Goal: Find specific page/section: Find specific page/section

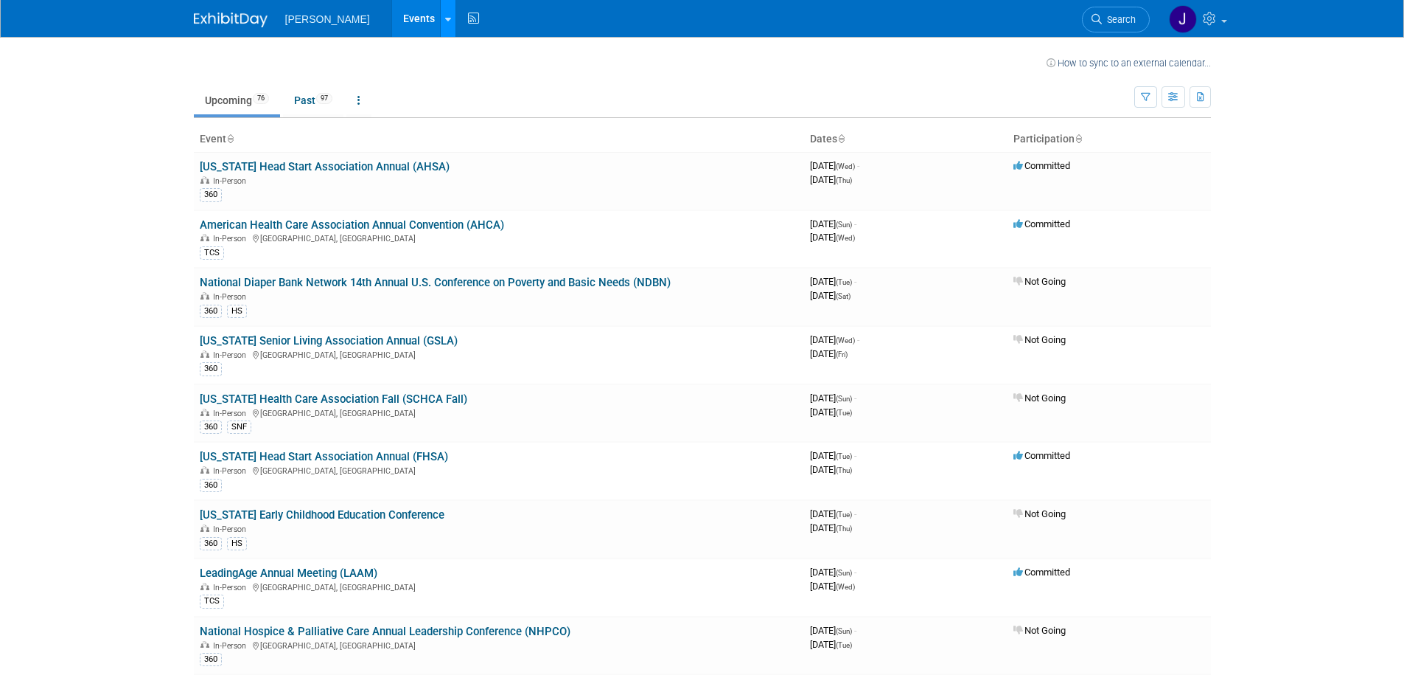
click at [445, 18] on icon at bounding box center [448, 20] width 6 height 10
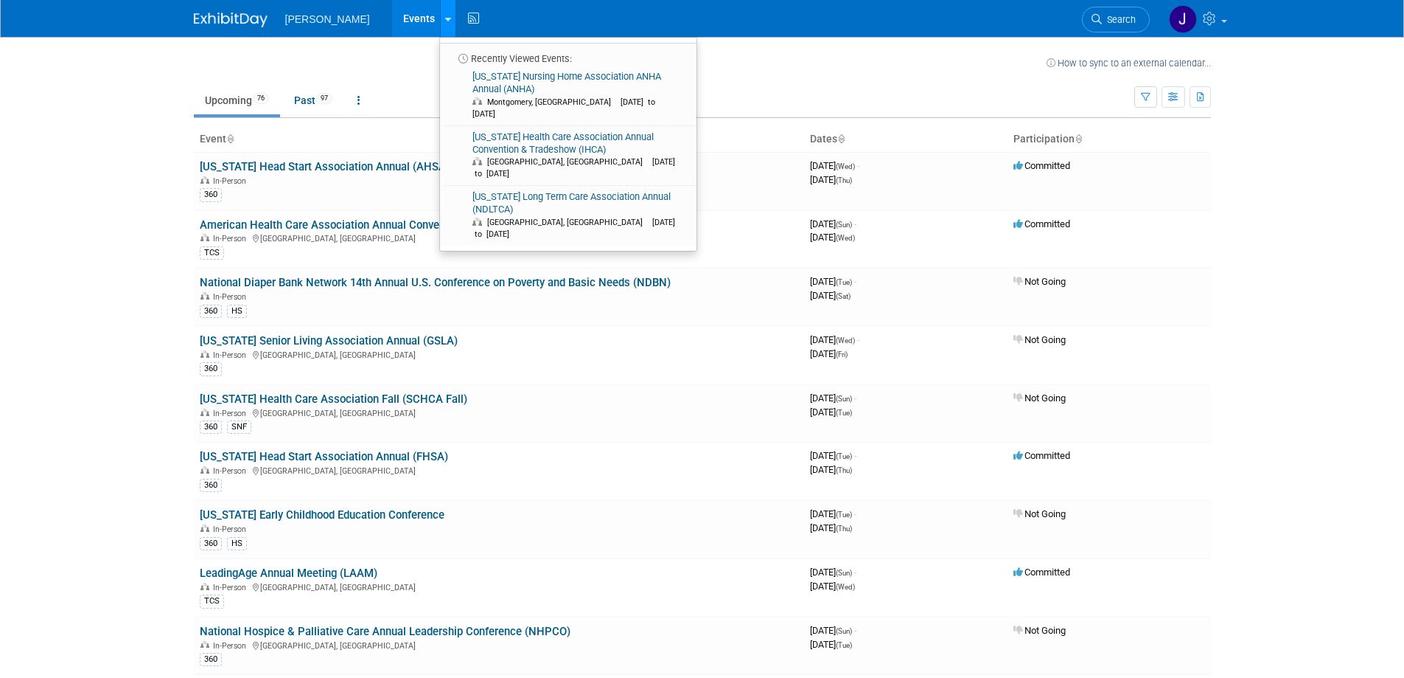
click at [445, 18] on icon at bounding box center [448, 20] width 6 height 10
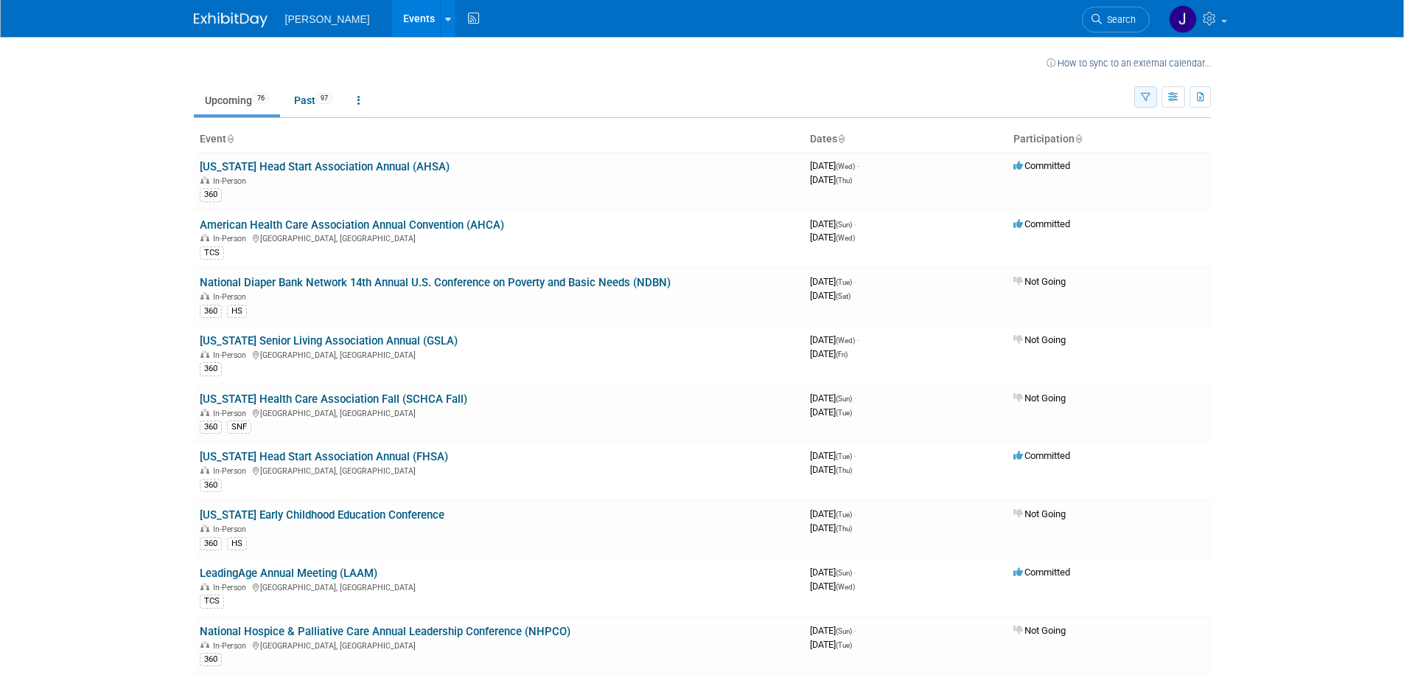
click at [1142, 96] on icon "button" at bounding box center [1146, 98] width 10 height 10
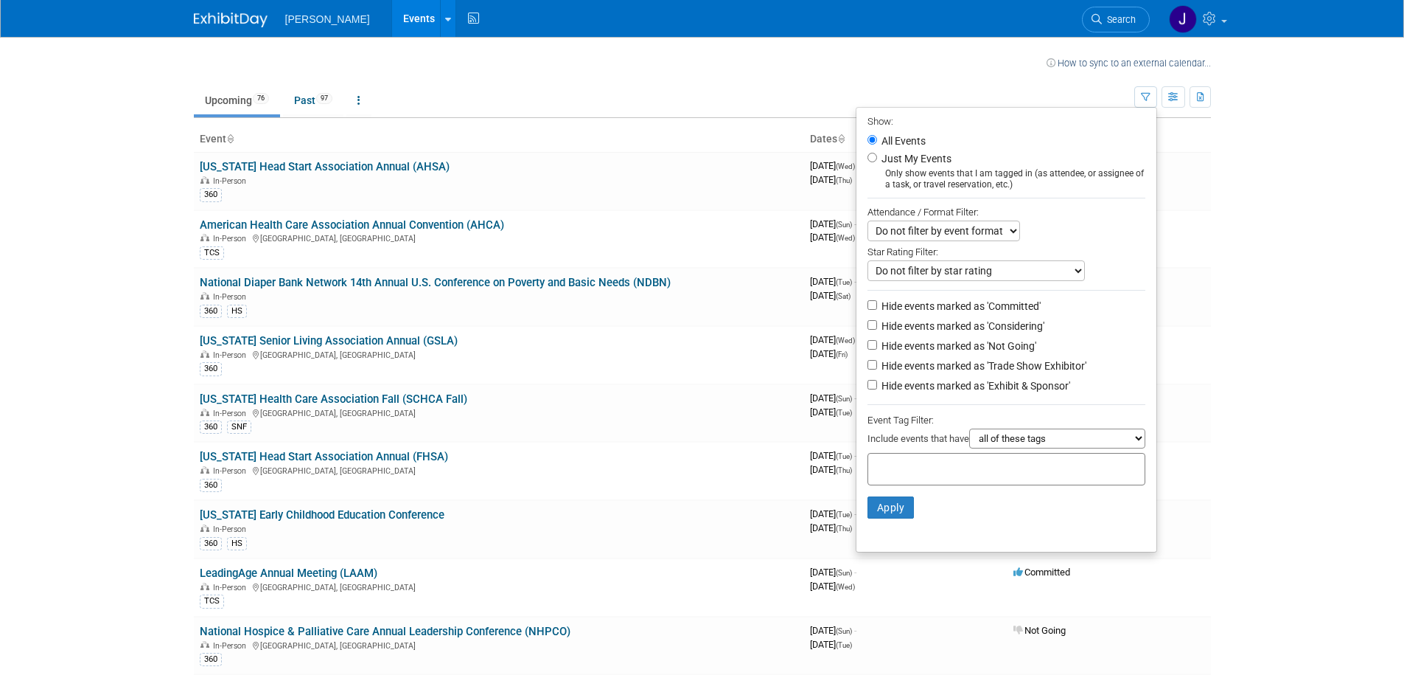
click at [1009, 231] on select "Do not filter by event format Only show In-Person events Only show Virtual even…" at bounding box center [944, 230] width 153 height 21
click at [1087, 225] on div "Do not filter by event format Only show In-Person events Only show Virtual even…" at bounding box center [1007, 230] width 278 height 21
click at [1138, 442] on select "all of these tags any one of these tags only and exactly these specific tags" at bounding box center [1057, 438] width 176 height 20
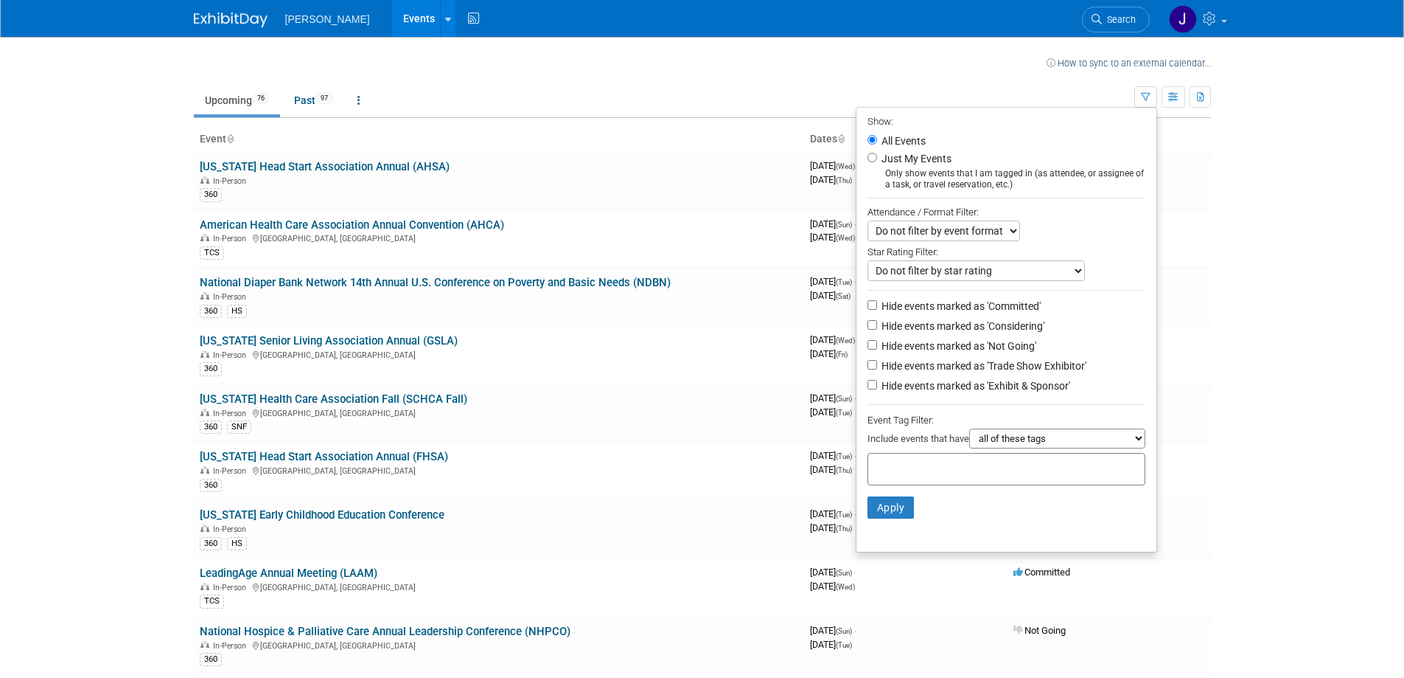
click at [1121, 163] on li "Just My Events Only show events that I am tagged in (as attendee, or assignee o…" at bounding box center [1007, 170] width 300 height 41
click at [1169, 100] on icon "button" at bounding box center [1174, 98] width 11 height 10
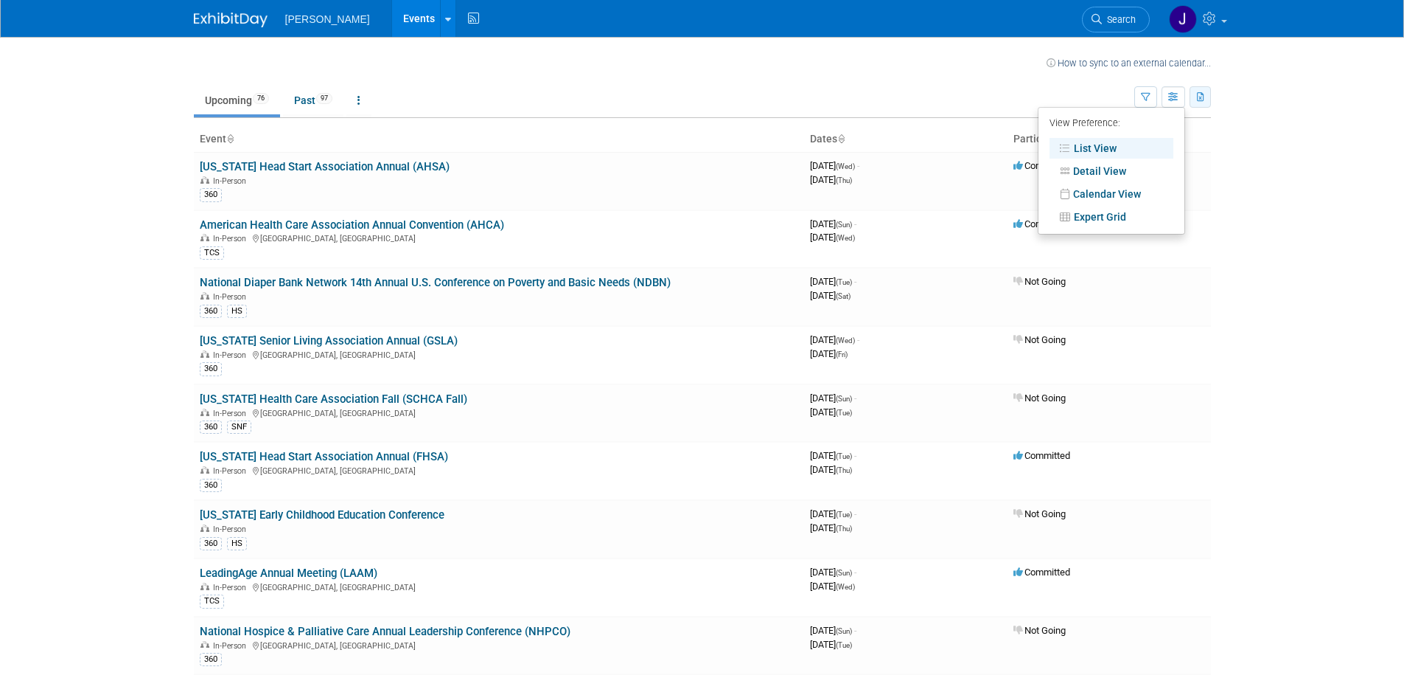
click at [1198, 97] on icon "button" at bounding box center [1201, 98] width 8 height 10
click at [1142, 94] on icon "button" at bounding box center [1146, 98] width 10 height 10
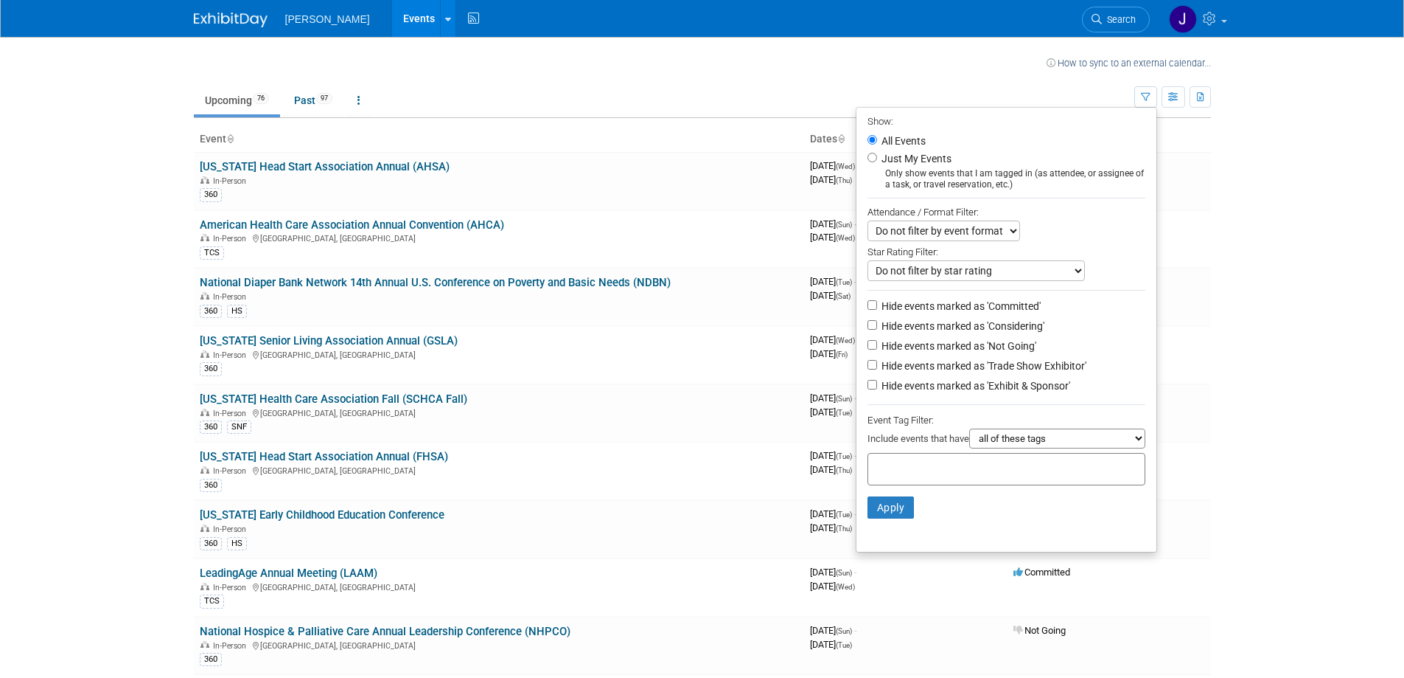
click at [969, 470] on input "text" at bounding box center [933, 466] width 118 height 15
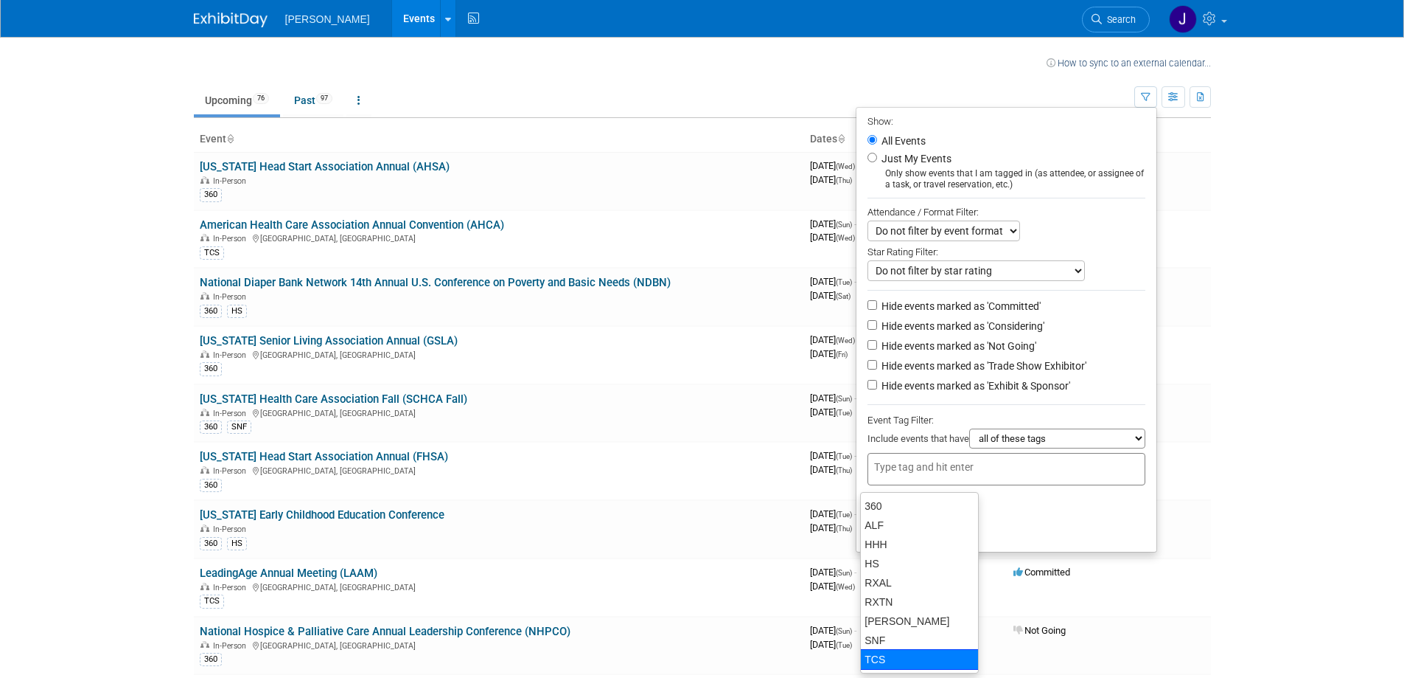
click at [880, 661] on div "TCS" at bounding box center [919, 659] width 119 height 21
type input "TCS"
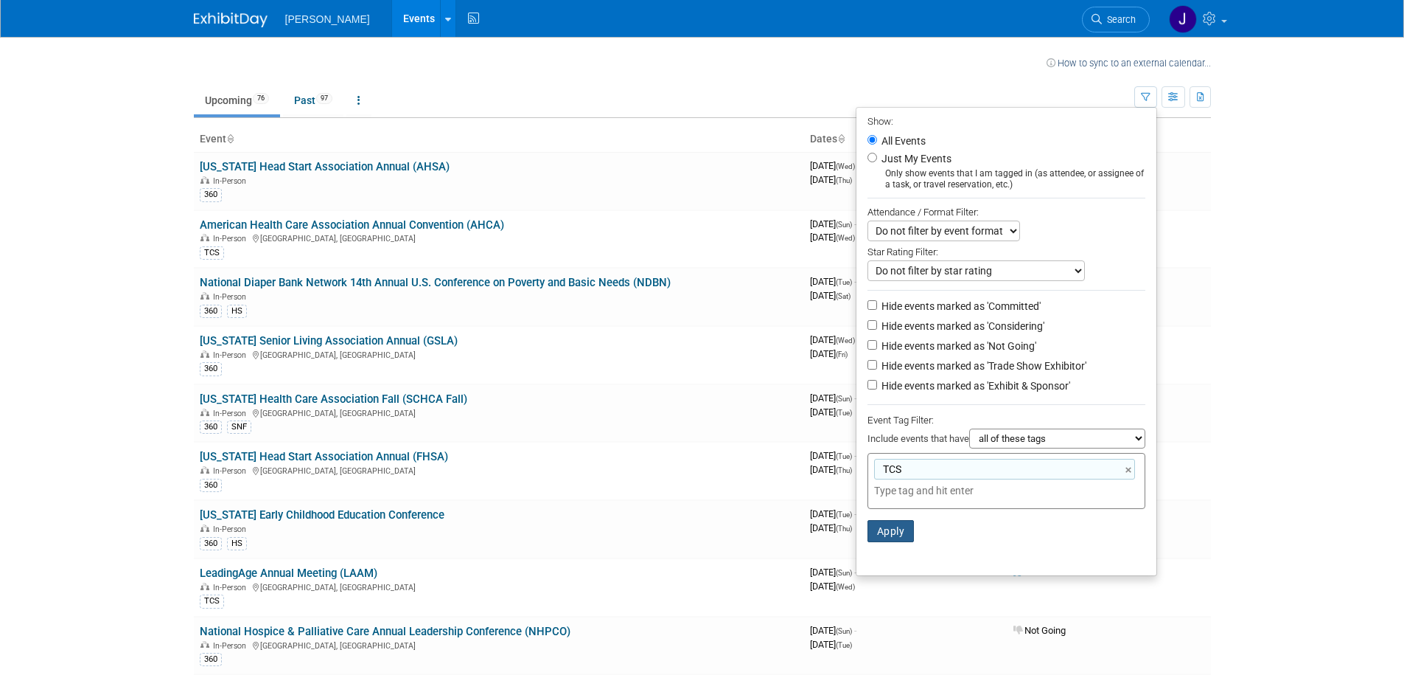
click at [879, 542] on button "Apply" at bounding box center [891, 531] width 47 height 22
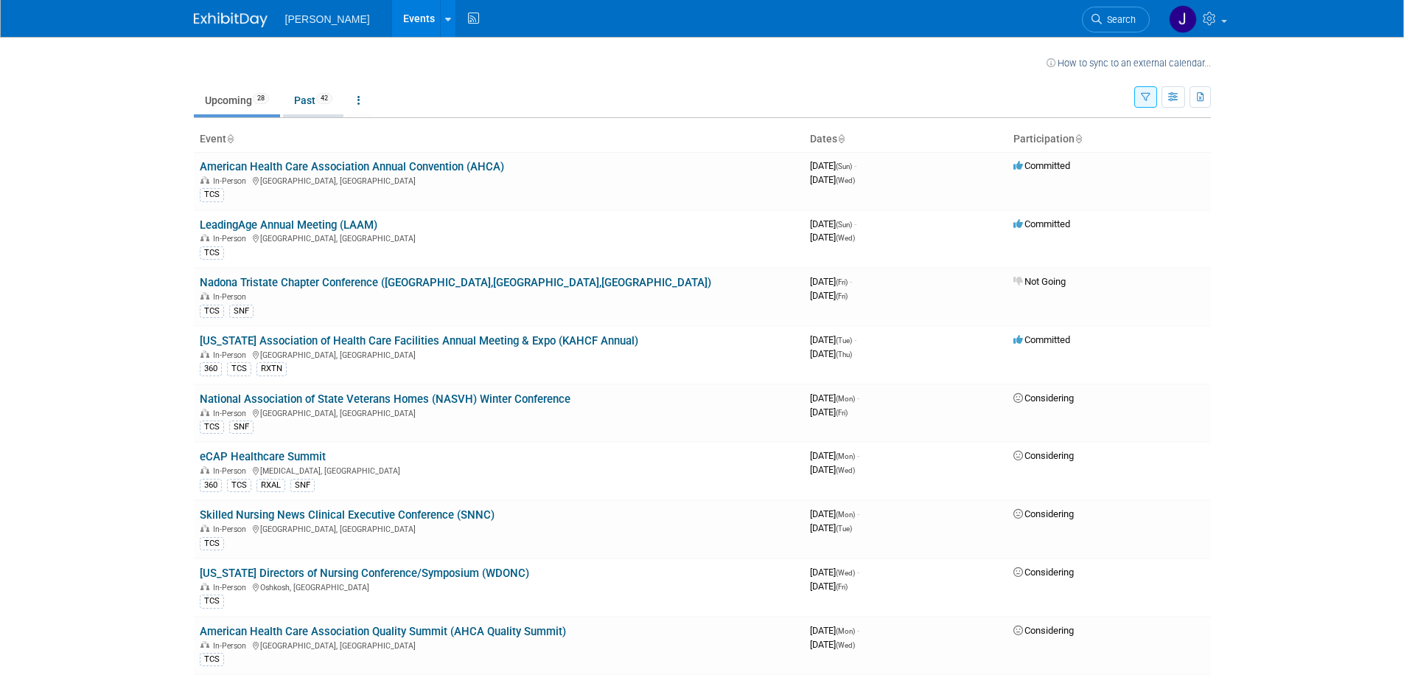
click at [304, 97] on link "Past 42" at bounding box center [313, 100] width 60 height 28
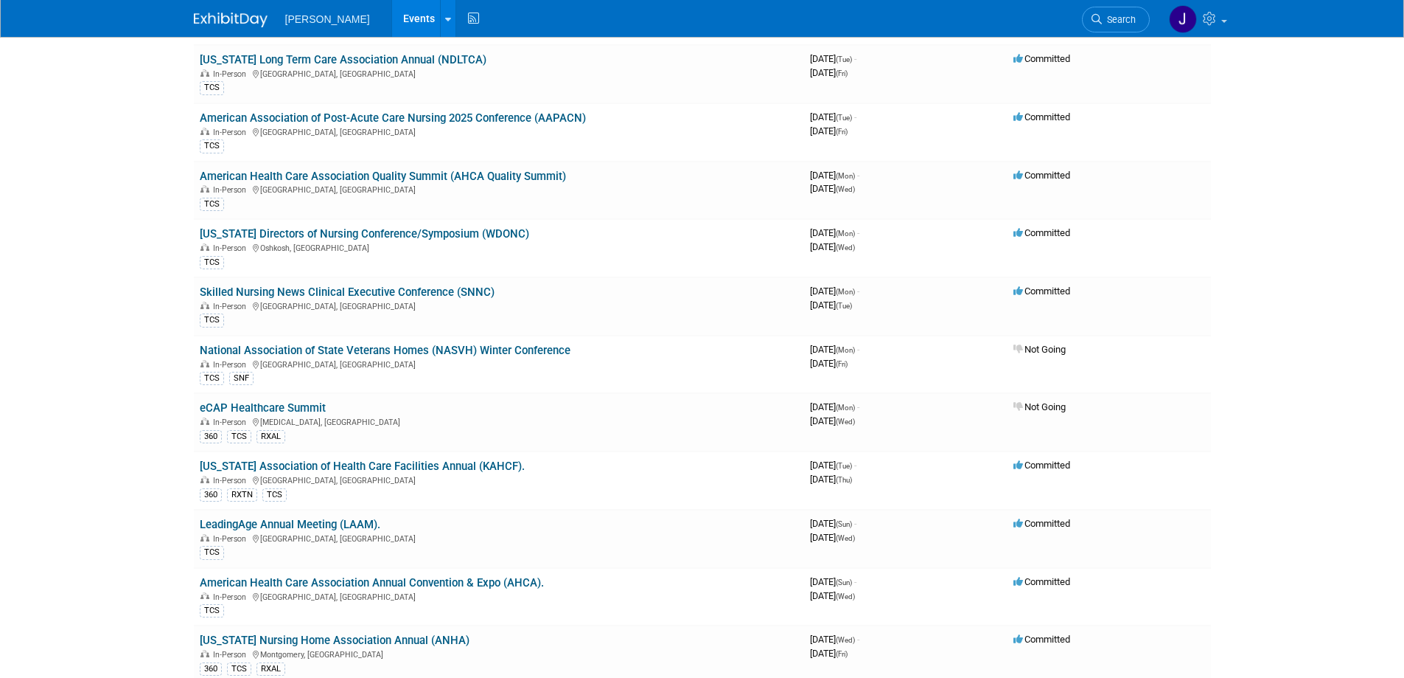
scroll to position [885, 0]
